Goal: Information Seeking & Learning: Check status

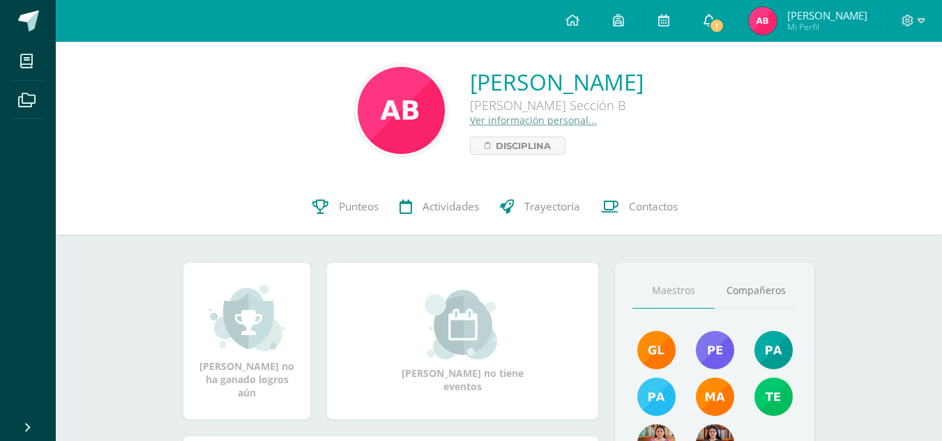
click at [710, 28] on span "1" at bounding box center [716, 25] width 15 height 15
click at [835, 24] on span "Mi Perfil" at bounding box center [827, 27] width 80 height 12
click at [351, 199] on span "Punteos" at bounding box center [359, 206] width 40 height 15
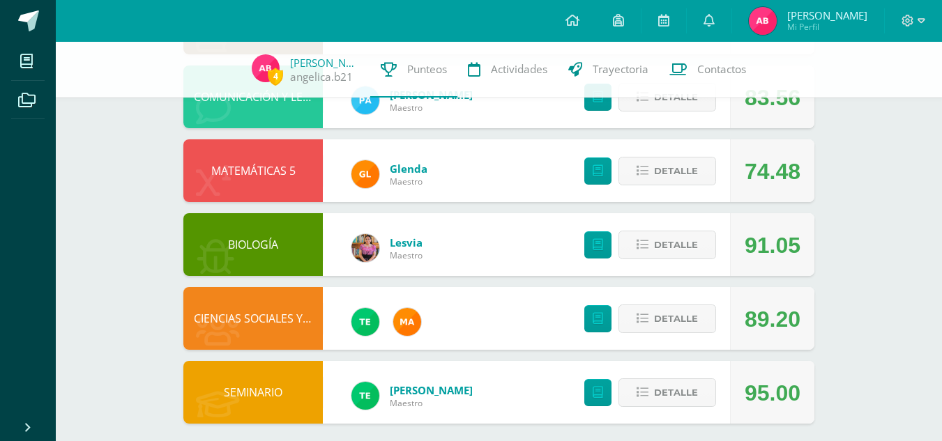
scroll to position [460, 0]
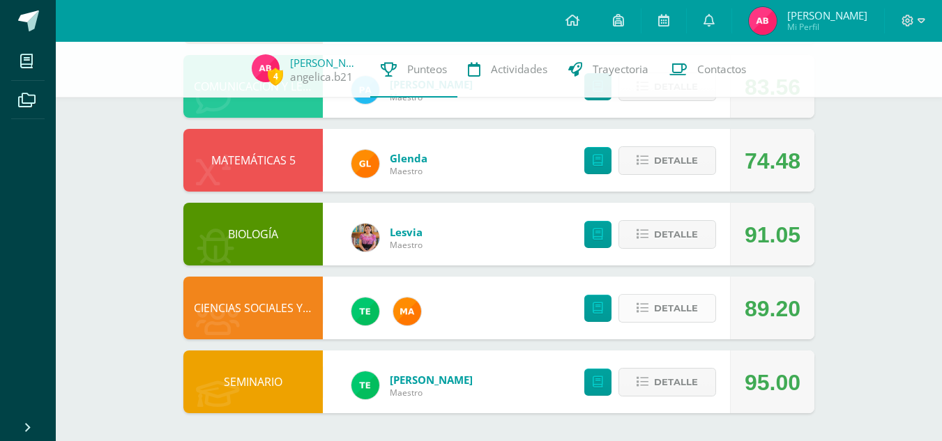
click at [664, 308] on span "Detalle" at bounding box center [676, 309] width 44 height 26
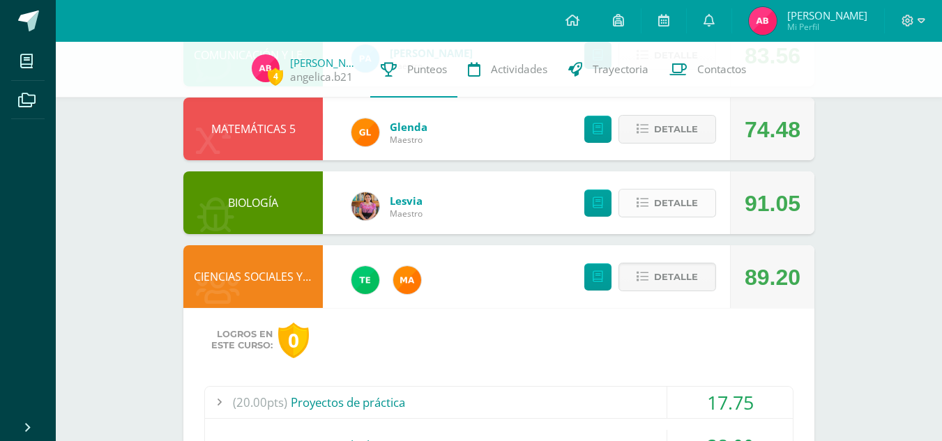
scroll to position [489, 0]
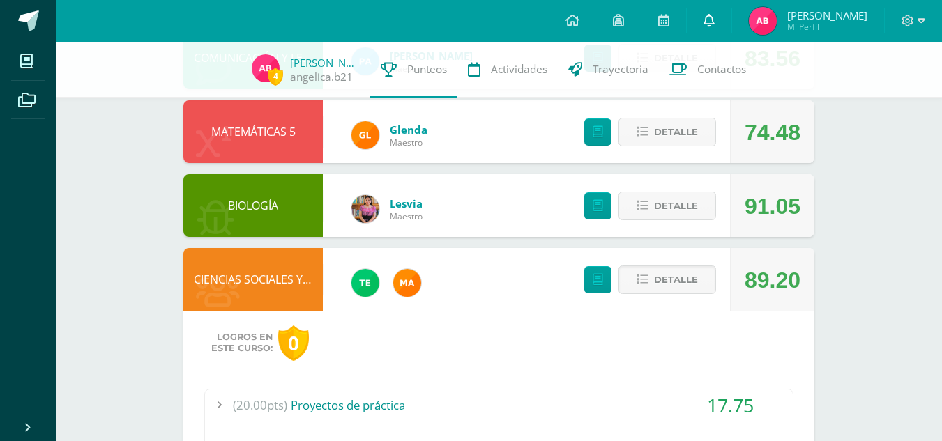
click at [705, 22] on icon at bounding box center [708, 20] width 11 height 13
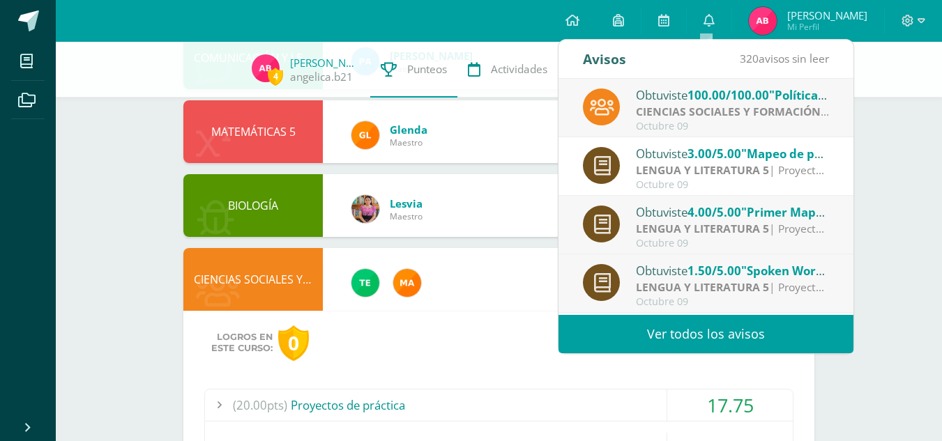
click at [710, 93] on span "100.00/100.00" at bounding box center [728, 95] width 82 height 16
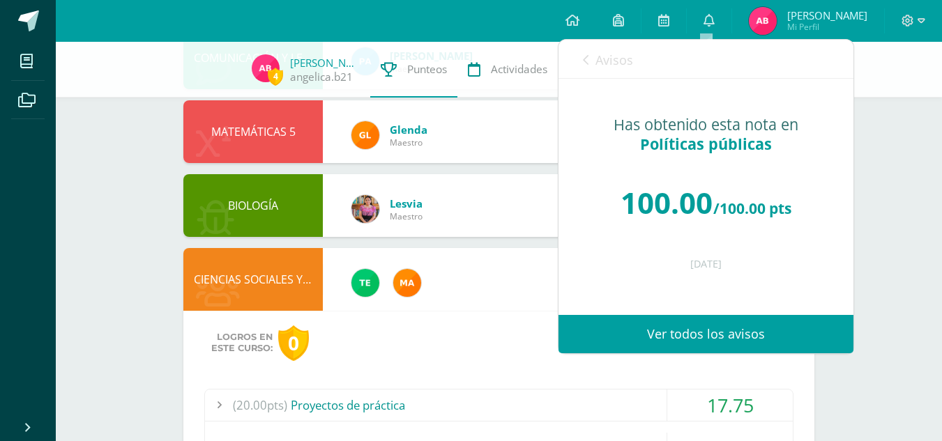
click at [588, 64] on icon at bounding box center [586, 59] width 6 height 11
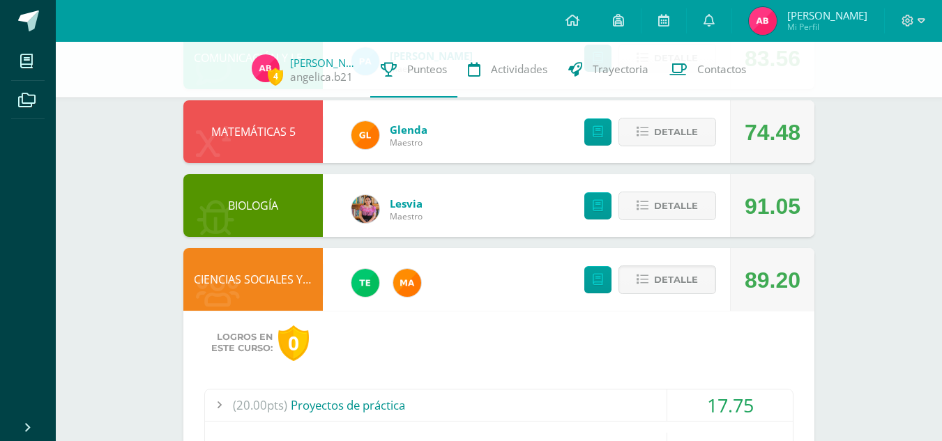
click at [878, 160] on div "4 Angélica Balam angelica.b21 Punteos Actividades Trayectoria Contactos Pendien…" at bounding box center [499, 160] width 886 height 1214
